Goal: Information Seeking & Learning: Learn about a topic

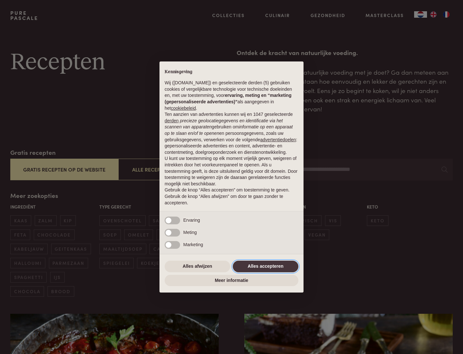
click at [266, 266] on button "Alles accepteren" at bounding box center [266, 267] width 66 height 12
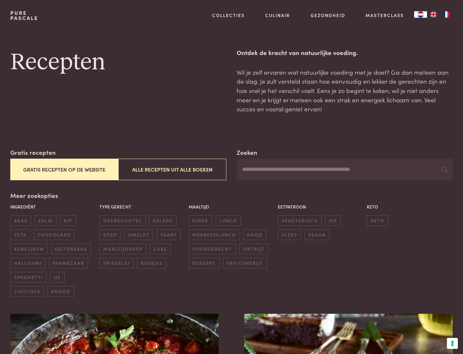
click at [64, 169] on button "Gratis recepten op de website" at bounding box center [64, 170] width 108 height 22
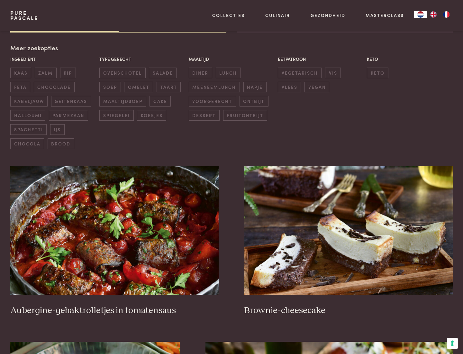
click at [33, 48] on div "Meer zoekopties Ingrediënt kaas zalm kip feta chocolade kabeljauw geitenkaas ha…" at bounding box center [231, 96] width 443 height 106
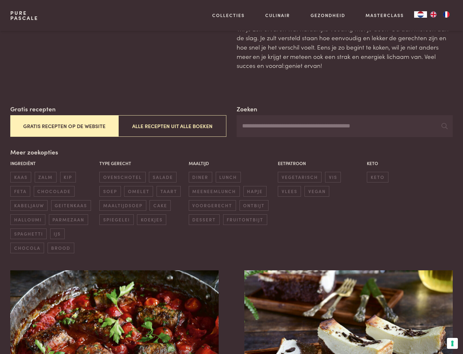
click at [45, 177] on span "zalm" at bounding box center [46, 177] width 22 height 11
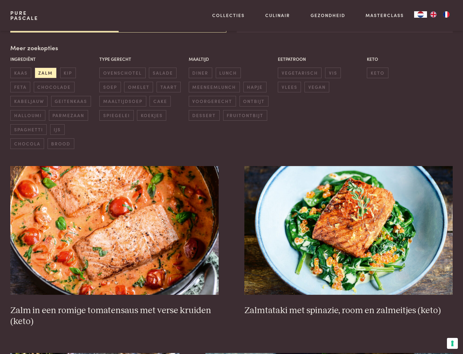
click at [228, 73] on span "lunch" at bounding box center [228, 73] width 25 height 11
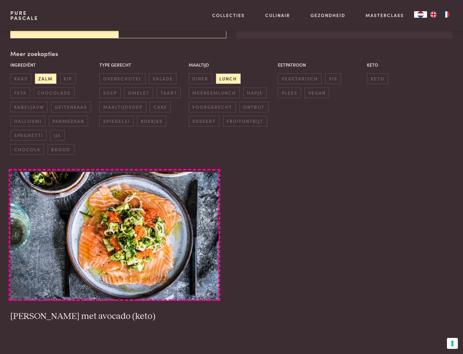
scroll to position [142, 0]
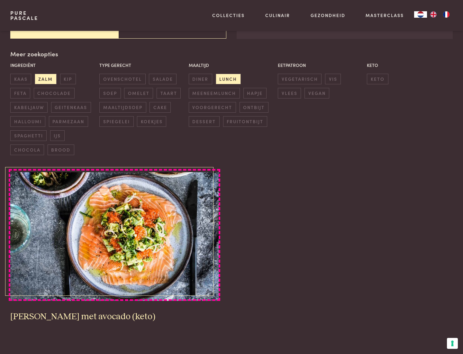
click at [115, 237] on img at bounding box center [114, 236] width 209 height 129
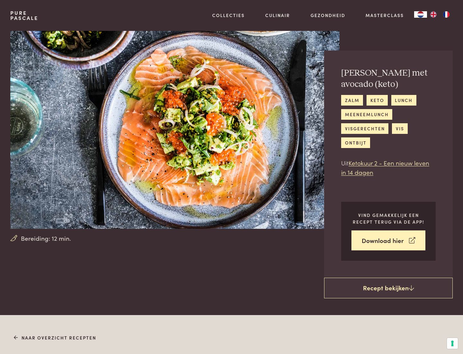
scroll to position [369, 0]
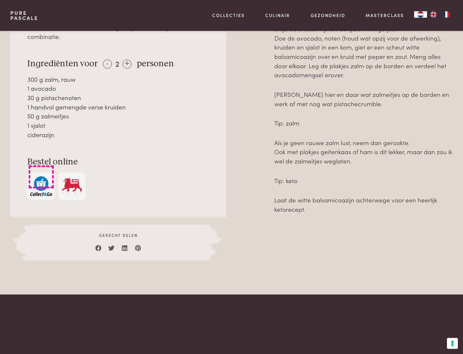
click at [41, 177] on img "button" at bounding box center [41, 186] width 22 height 20
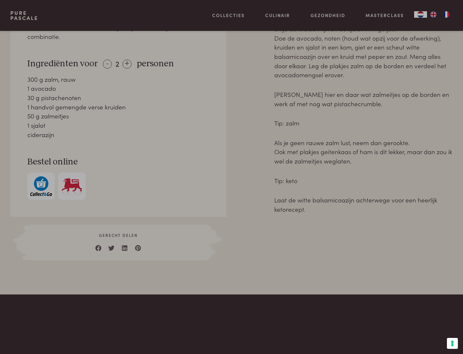
scroll to position [262, 0]
